Goal: Task Accomplishment & Management: Complete application form

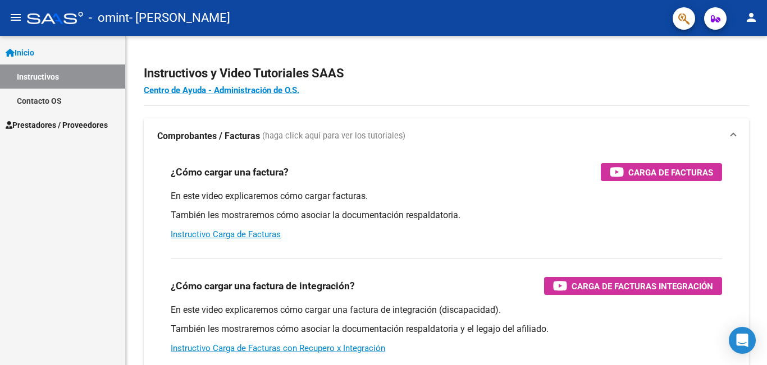
click at [65, 123] on span "Prestadores / Proveedores" at bounding box center [57, 125] width 102 height 12
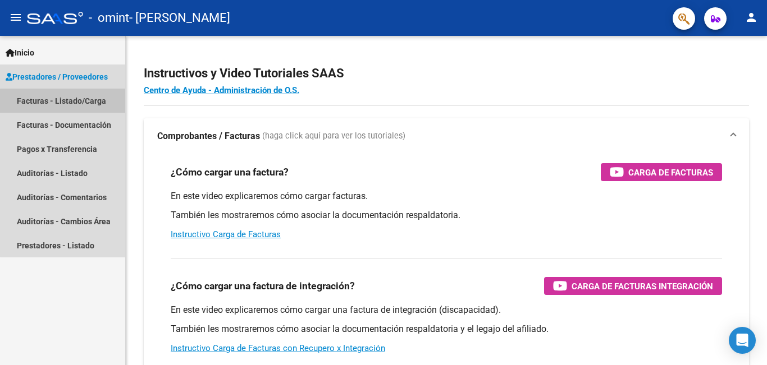
click at [82, 102] on link "Facturas - Listado/Carga" at bounding box center [62, 101] width 125 height 24
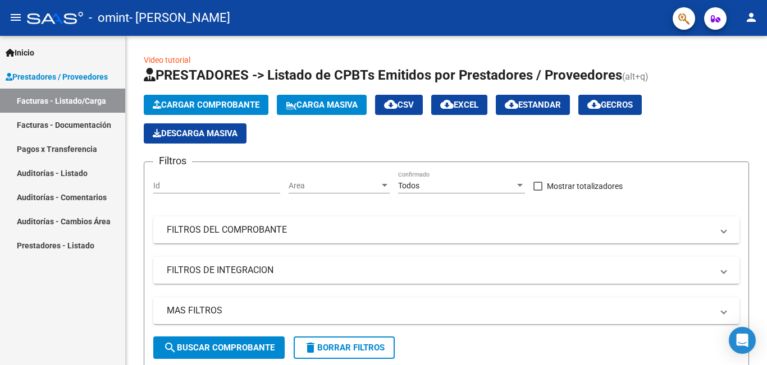
click at [29, 51] on span "Inicio" at bounding box center [20, 53] width 29 height 12
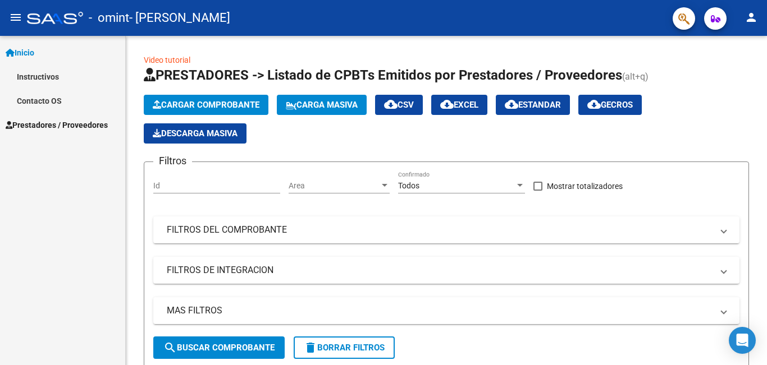
click at [30, 75] on link "Instructivos" at bounding box center [62, 77] width 125 height 24
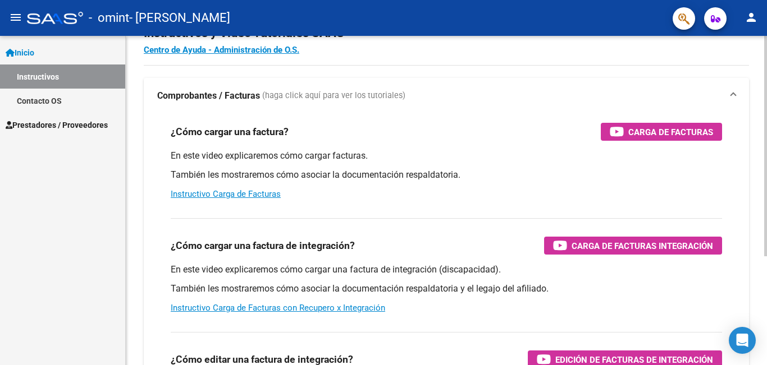
scroll to position [112, 0]
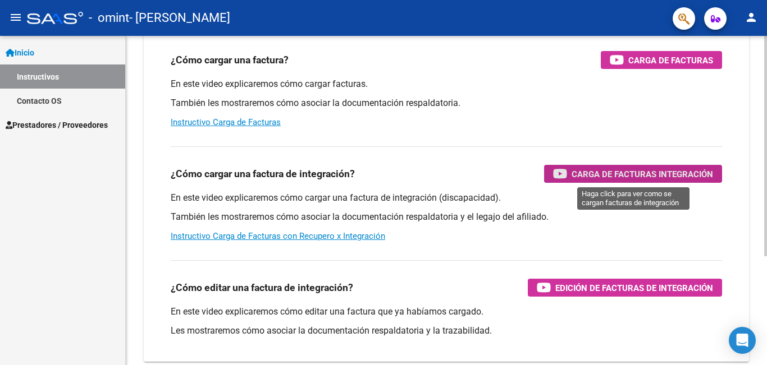
click at [598, 176] on span "Carga de Facturas Integración" at bounding box center [641, 174] width 141 height 14
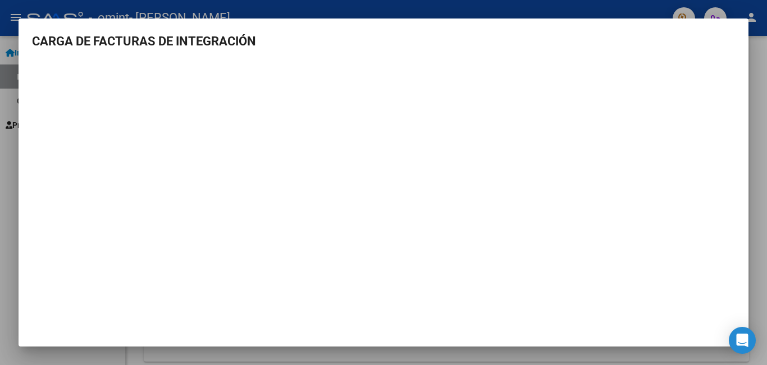
click at [753, 253] on div at bounding box center [383, 182] width 767 height 365
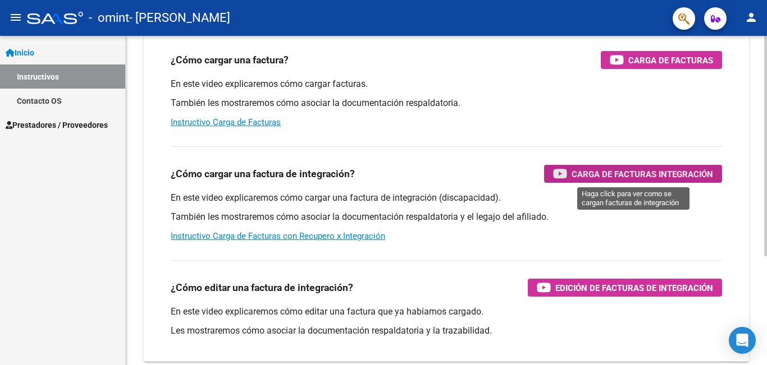
click at [577, 176] on span "Carga de Facturas Integración" at bounding box center [641, 174] width 141 height 14
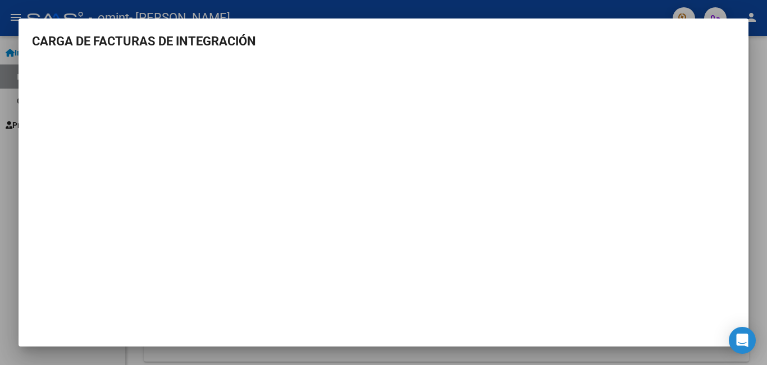
click at [750, 108] on div at bounding box center [383, 182] width 767 height 365
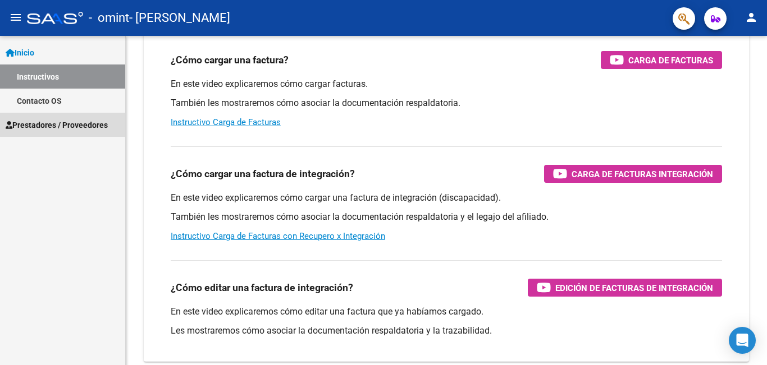
drag, startPoint x: 44, startPoint y: 123, endPoint x: 36, endPoint y: 123, distance: 8.4
click at [36, 123] on span "Prestadores / Proveedores" at bounding box center [57, 125] width 102 height 12
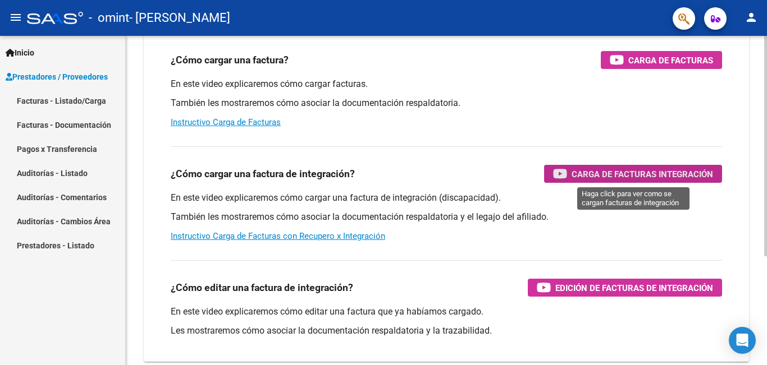
click at [608, 169] on span "Carga de Facturas Integración" at bounding box center [641, 174] width 141 height 14
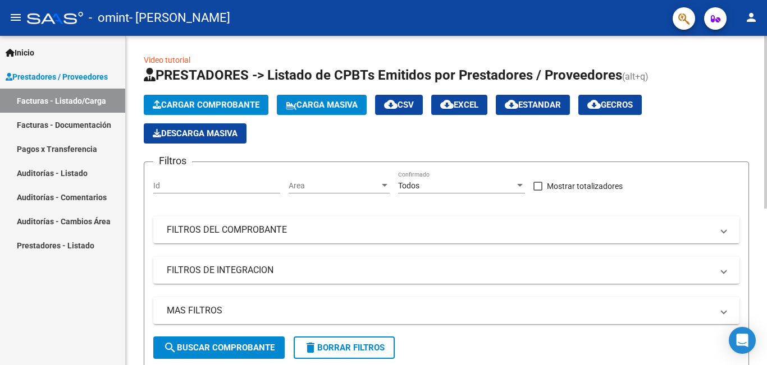
click at [257, 100] on span "Cargar Comprobante" at bounding box center [206, 105] width 107 height 10
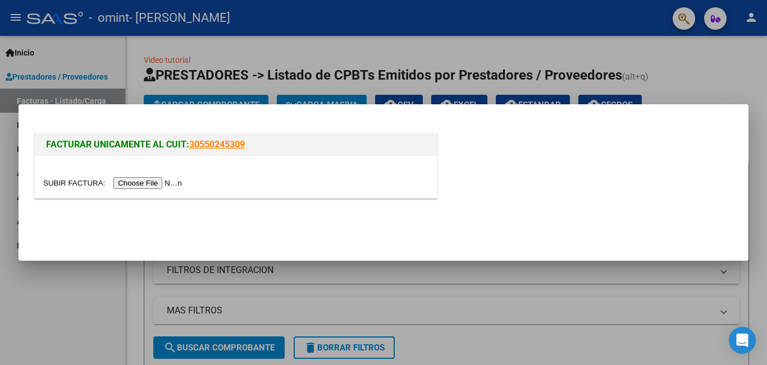
click at [169, 186] on input "file" at bounding box center [114, 183] width 142 height 12
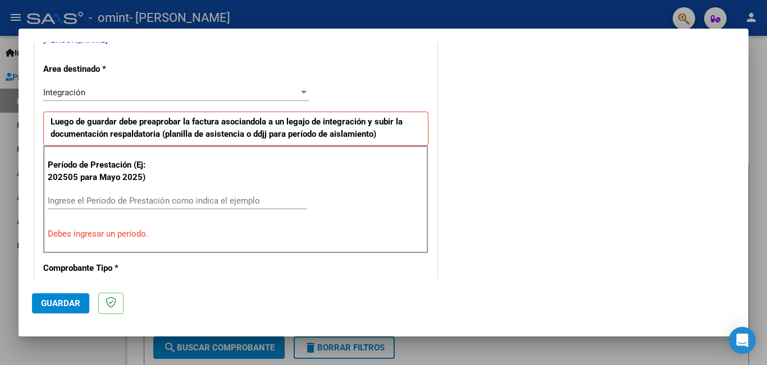
scroll to position [281, 0]
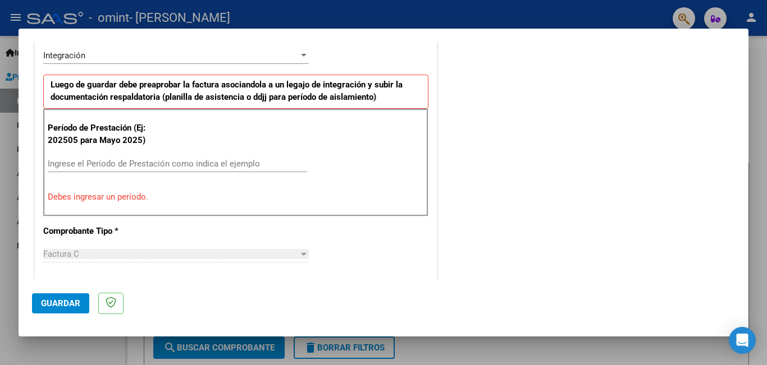
click at [212, 166] on input "Ingrese el Período de Prestación como indica el ejemplo" at bounding box center [177, 164] width 259 height 10
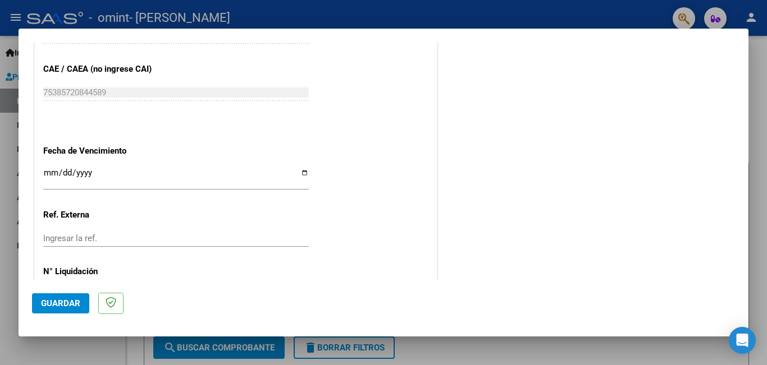
scroll to position [730, 0]
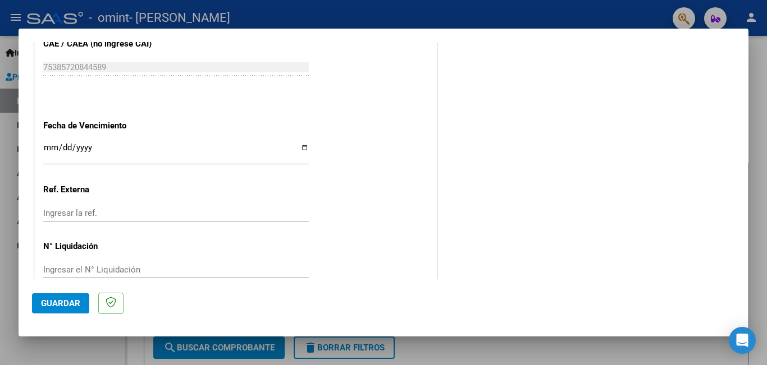
type input "202508"
click at [57, 306] on span "Guardar" at bounding box center [60, 304] width 39 height 10
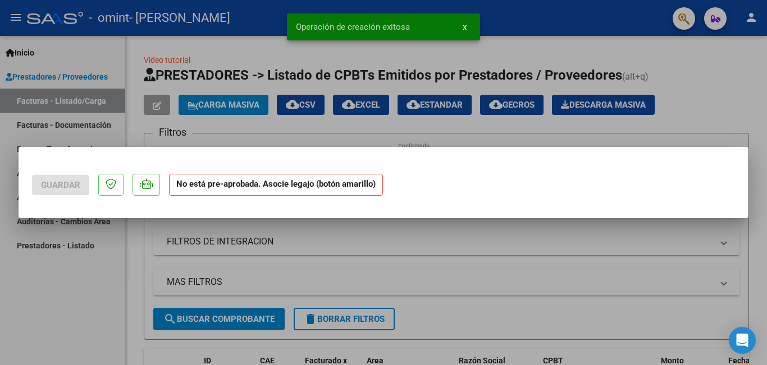
scroll to position [0, 0]
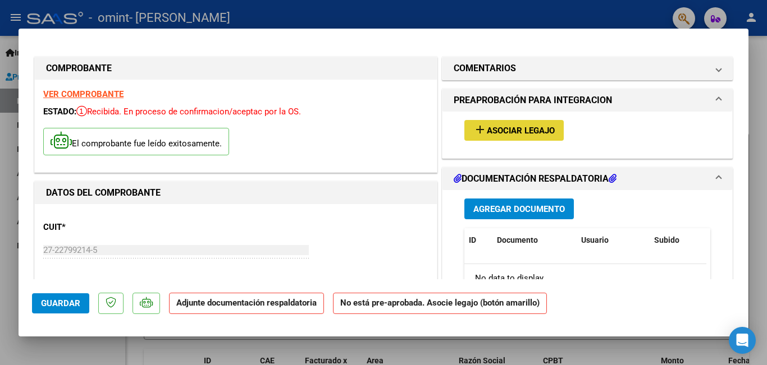
click at [514, 128] on span "Asociar Legajo" at bounding box center [521, 131] width 68 height 10
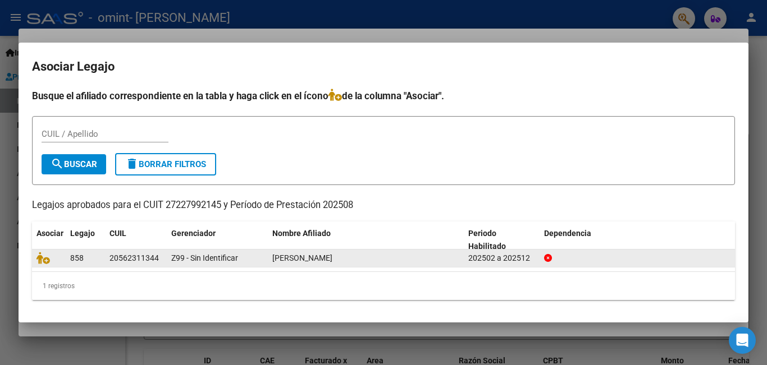
click at [332, 256] on span "[PERSON_NAME]" at bounding box center [302, 258] width 60 height 9
click at [45, 260] on icon at bounding box center [42, 258] width 13 height 12
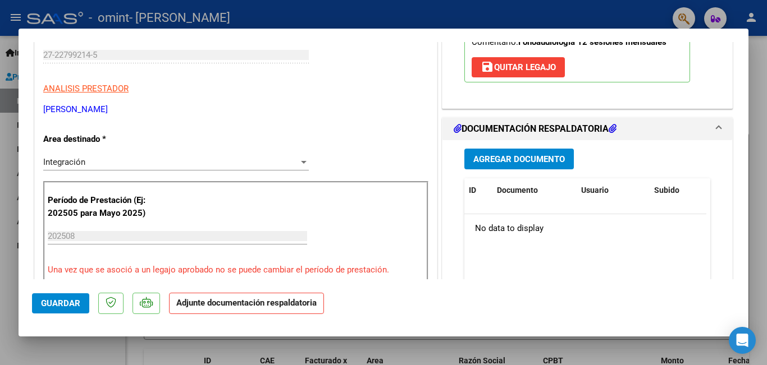
scroll to position [225, 0]
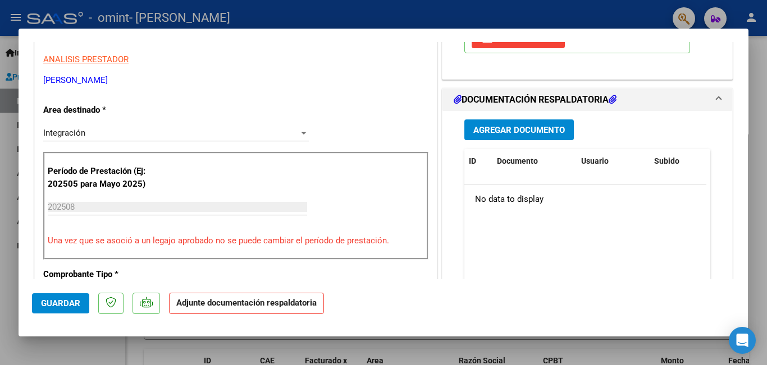
click at [503, 131] on span "Agregar Documento" at bounding box center [518, 130] width 91 height 10
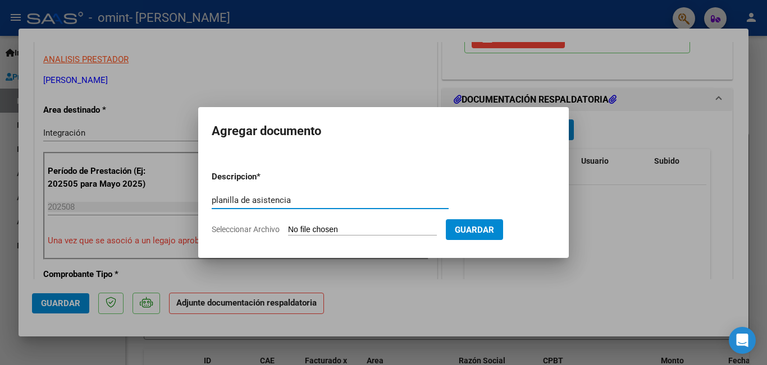
type input "planilla de asistencia"
click at [262, 231] on span "Seleccionar Archivo" at bounding box center [246, 229] width 68 height 9
click at [288, 231] on input "Seleccionar Archivo" at bounding box center [362, 230] width 149 height 11
click at [333, 226] on input "Seleccionar Archivo" at bounding box center [362, 230] width 149 height 11
type input "C:\fakepath\[PERSON_NAME][DATE].pdf"
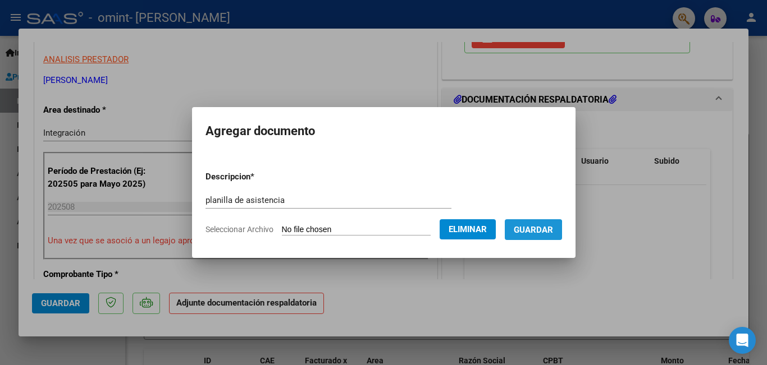
click at [534, 232] on span "Guardar" at bounding box center [533, 230] width 39 height 10
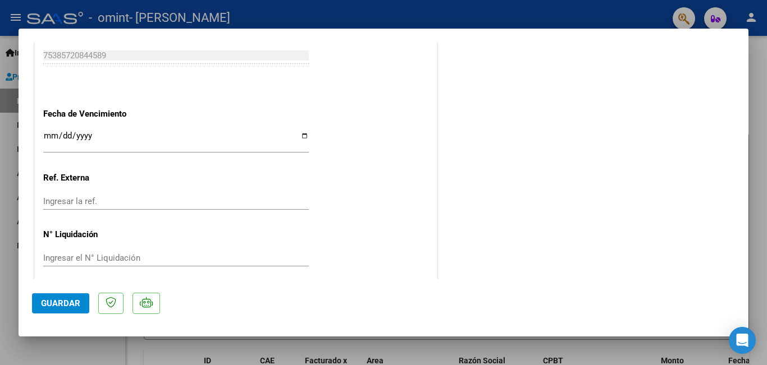
scroll to position [767, 0]
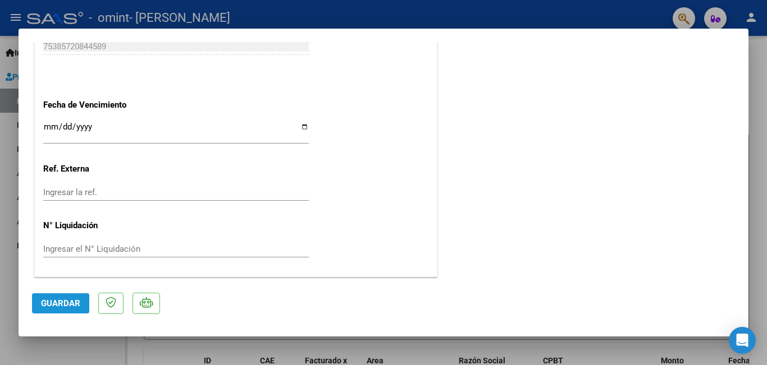
click at [60, 303] on span "Guardar" at bounding box center [60, 304] width 39 height 10
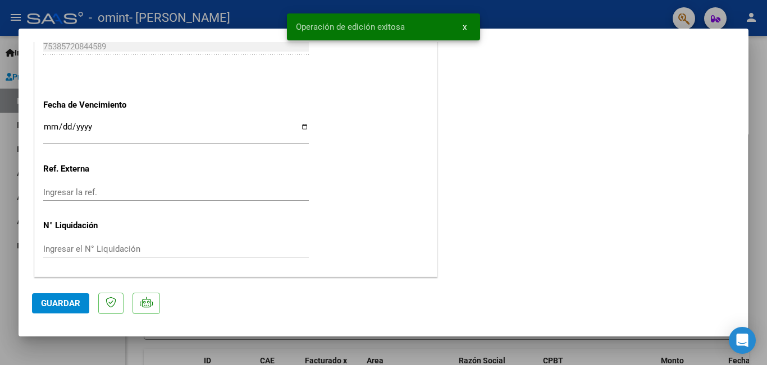
click at [762, 94] on div at bounding box center [383, 182] width 767 height 365
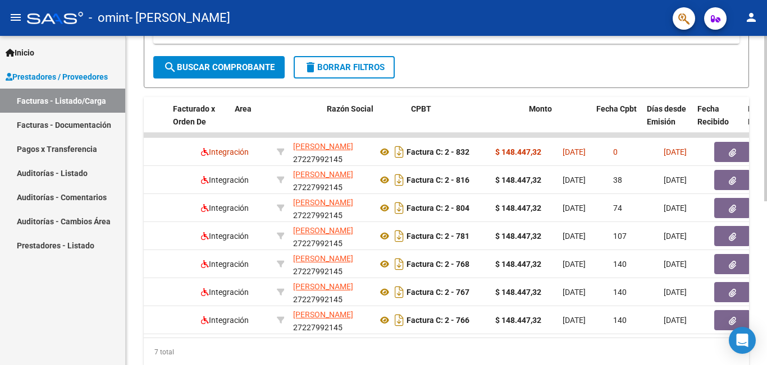
scroll to position [0, 0]
